Goal: Transaction & Acquisition: Purchase product/service

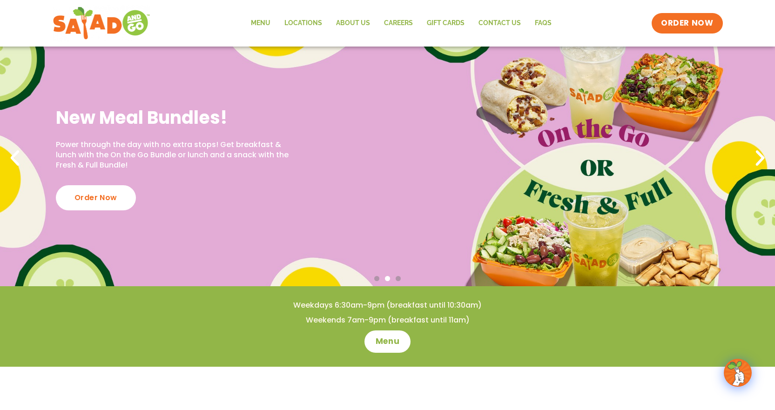
scroll to position [93, 0]
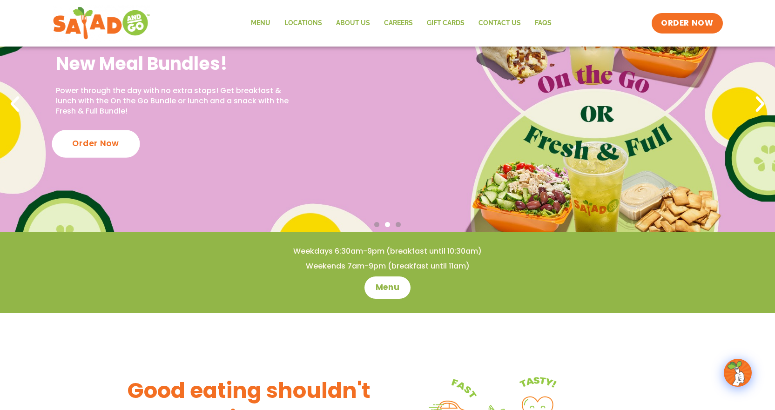
click at [88, 148] on div "Order Now" at bounding box center [96, 143] width 88 height 27
click at [105, 141] on div "Order Now" at bounding box center [96, 143] width 88 height 27
click at [317, 183] on div "New Meal Bundles! Power through the day with no extra stops! Get breakfast & lu…" at bounding box center [387, 104] width 775 height 256
click at [278, 138] on div "New Meal Bundles! Power through the day with no extra stops! Get breakfast & lu…" at bounding box center [175, 104] width 238 height 104
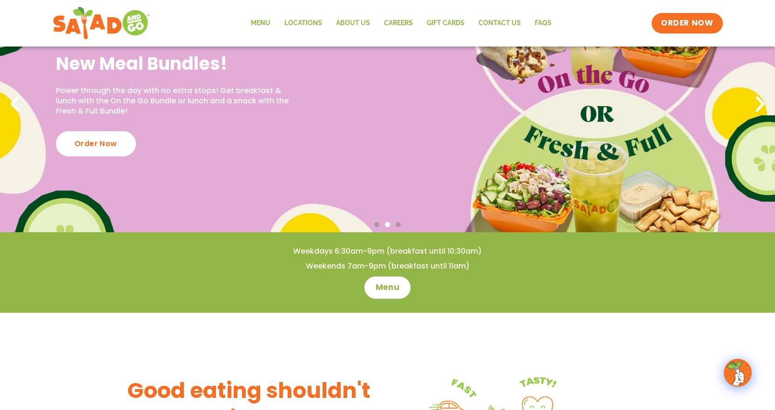
scroll to position [47, 0]
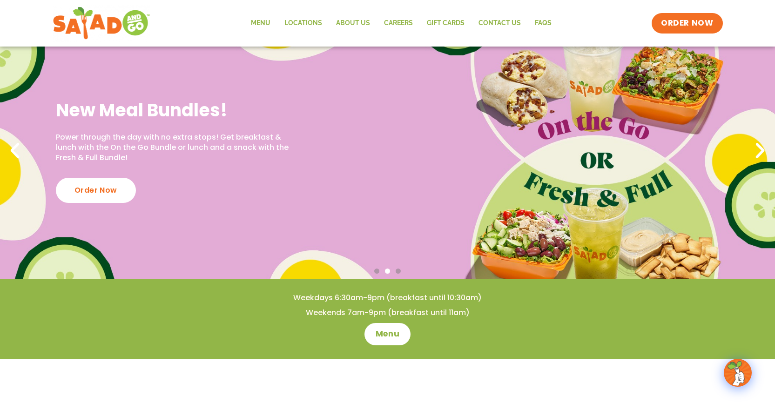
click at [618, 149] on div "New Meal Bundles! Power through the day with no extra stops! Get breakfast & lu…" at bounding box center [387, 151] width 775 height 256
click at [100, 190] on div "Order Now" at bounding box center [96, 190] width 88 height 27
click at [390, 336] on span "Menu" at bounding box center [387, 334] width 27 height 12
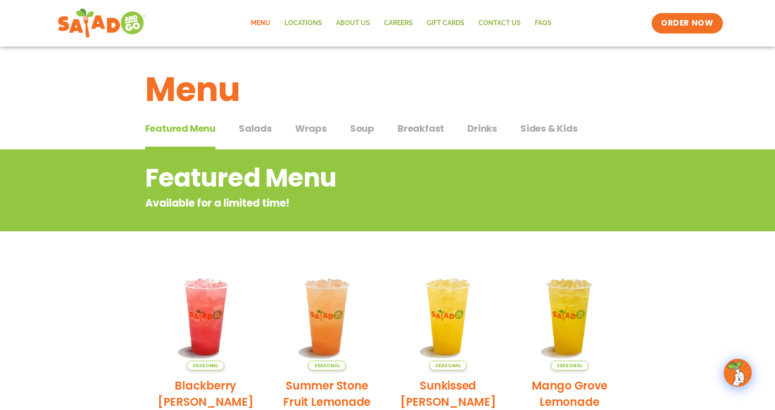
click at [108, 20] on img at bounding box center [101, 24] width 88 height 34
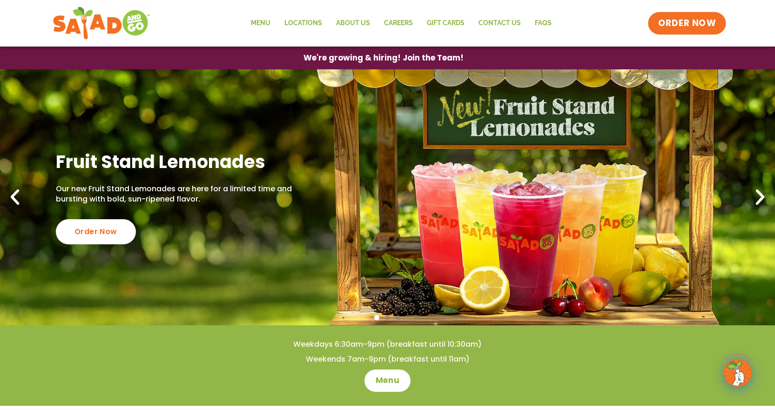
click at [677, 25] on span "ORDER NOW" at bounding box center [688, 23] width 58 height 12
